Goal: Navigation & Orientation: Find specific page/section

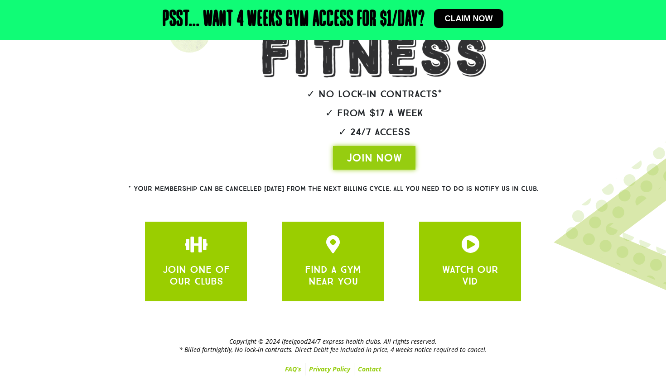
scroll to position [198, 0]
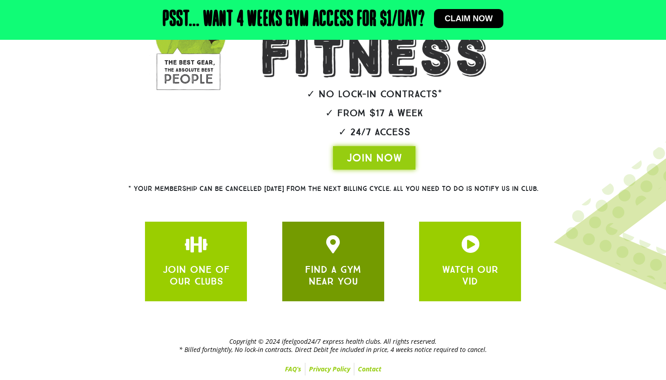
click at [340, 254] on div "FIND A GYM NEAR YOU" at bounding box center [333, 261] width 75 height 53
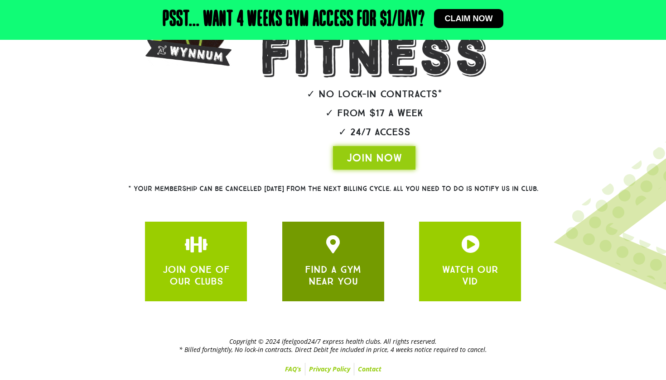
click at [364, 270] on h3 "FIND A GYM NEAR YOU" at bounding box center [333, 276] width 75 height 24
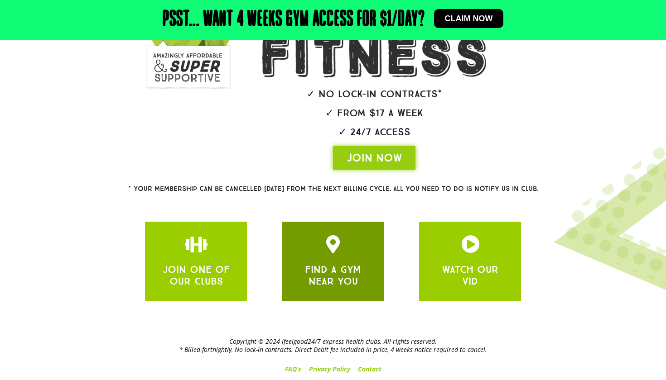
click at [331, 259] on div "FIND A GYM NEAR YOU" at bounding box center [333, 261] width 75 height 53
click at [337, 279] on link "FIND A GYM NEAR YOU" at bounding box center [333, 276] width 56 height 24
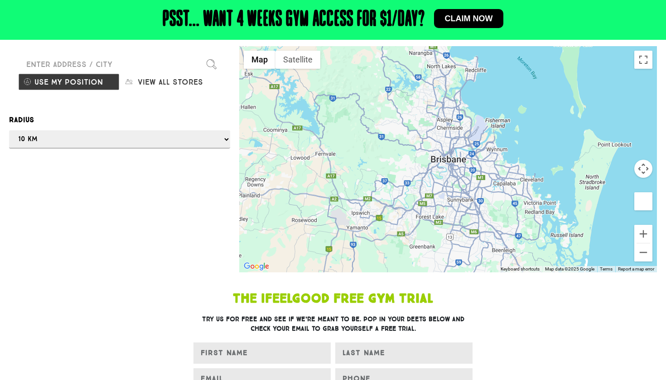
scroll to position [136, 0]
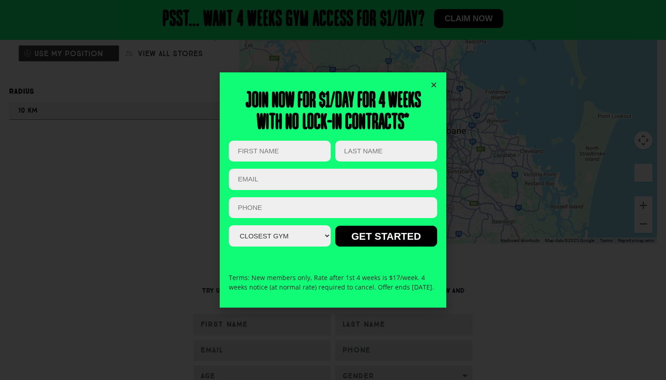
click at [434, 81] on icon "Close" at bounding box center [433, 84] width 7 height 7
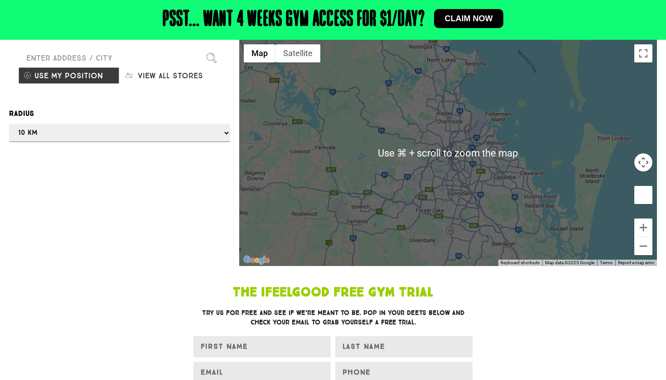
scroll to position [112, 0]
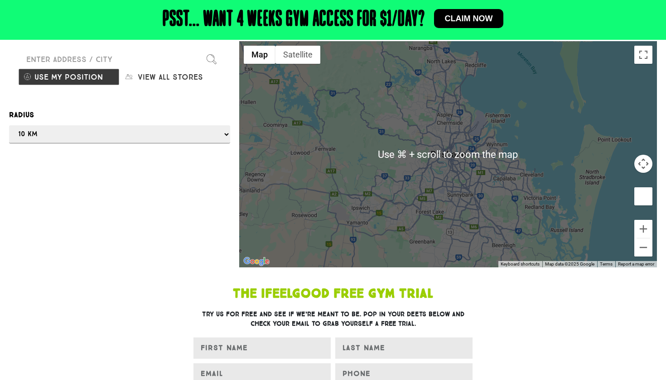
click at [464, 141] on div at bounding box center [448, 154] width 418 height 226
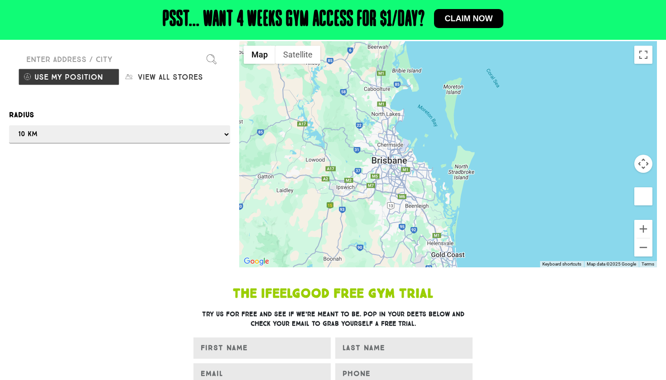
click at [143, 86] on button "View all stores" at bounding box center [170, 76] width 101 height 17
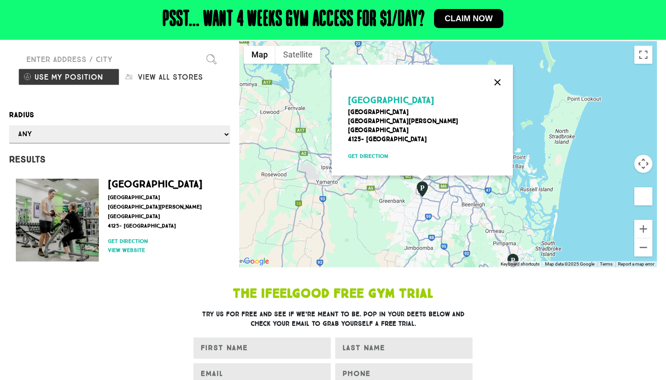
click at [495, 93] on button "Close" at bounding box center [497, 83] width 22 height 22
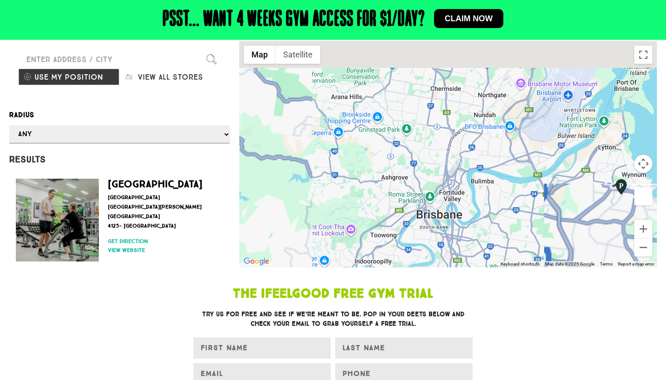
drag, startPoint x: 357, startPoint y: 149, endPoint x: 383, endPoint y: 268, distance: 122.0
click at [383, 268] on div at bounding box center [448, 154] width 418 height 226
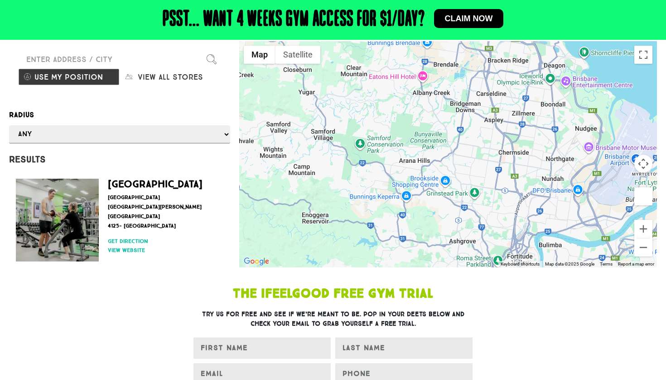
drag, startPoint x: 379, startPoint y: 144, endPoint x: 447, endPoint y: 209, distance: 94.1
click at [447, 209] on div at bounding box center [448, 154] width 418 height 226
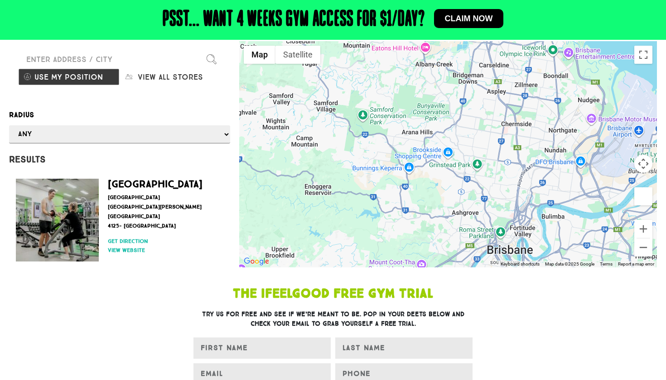
drag, startPoint x: 447, startPoint y: 199, endPoint x: 447, endPoint y: 178, distance: 20.4
click at [447, 178] on div at bounding box center [448, 154] width 418 height 226
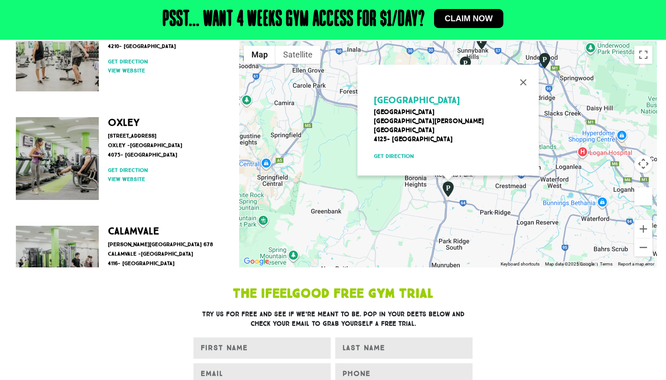
scroll to position [388, 0]
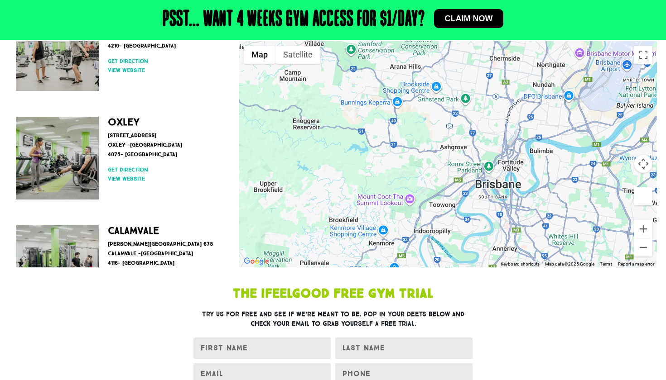
drag, startPoint x: 473, startPoint y: 138, endPoint x: 455, endPoint y: 292, distance: 155.0
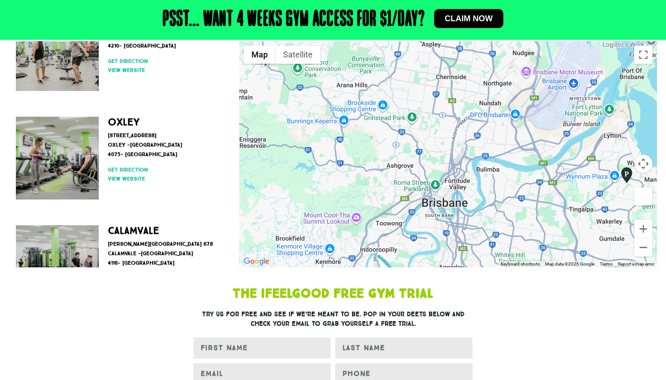
drag, startPoint x: 467, startPoint y: 196, endPoint x: 416, endPoint y: 228, distance: 59.8
click at [414, 228] on div at bounding box center [448, 154] width 418 height 226
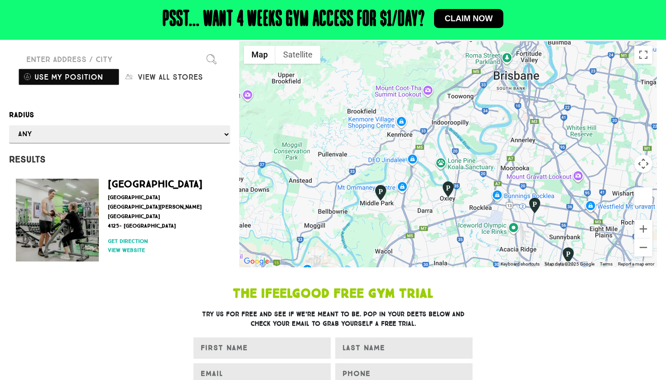
scroll to position [0, 0]
click at [65, 86] on button "Use my position" at bounding box center [68, 76] width 101 height 17
click at [74, 91] on div at bounding box center [333, 190] width 666 height 380
click at [132, 155] on div "Find our stores Please enter a valid address Use my position View all stores Op…" at bounding box center [120, 154] width 230 height 226
select select "100"
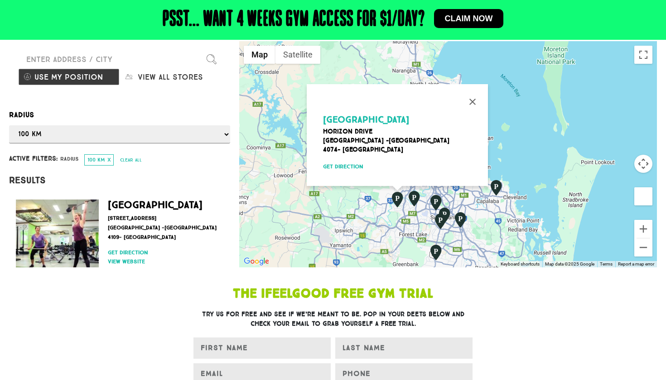
drag, startPoint x: 504, startPoint y: 135, endPoint x: 538, endPoint y: 158, distance: 40.9
click at [538, 158] on div "[GEOGRAPHIC_DATA] [GEOGRAPHIC_DATA] -[GEOGRAPHIC_DATA] 4074- [GEOGRAPHIC_DATA] …" at bounding box center [448, 154] width 418 height 226
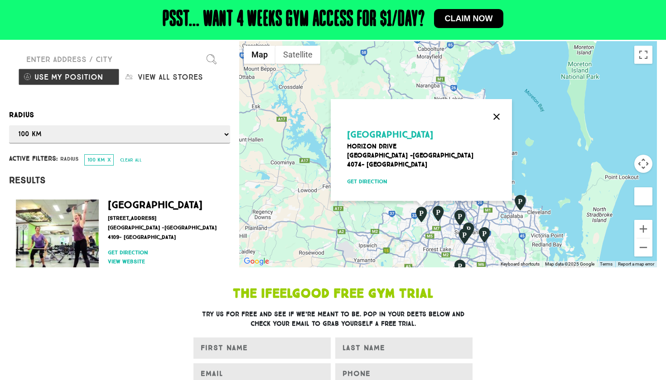
click at [500, 128] on button "Close" at bounding box center [496, 117] width 22 height 22
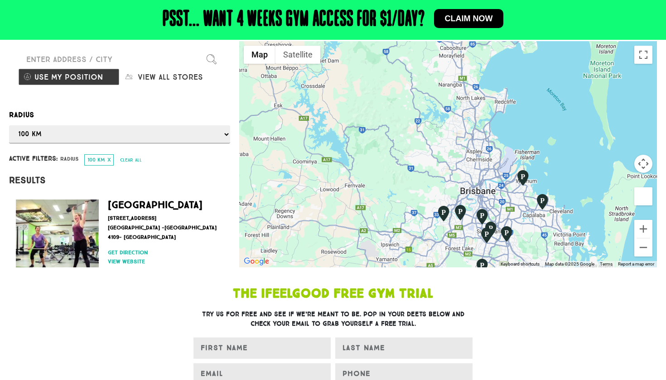
drag, startPoint x: 449, startPoint y: 156, endPoint x: 471, endPoint y: 152, distance: 22.6
click at [471, 152] on div at bounding box center [448, 154] width 418 height 226
